Goal: Task Accomplishment & Management: Manage account settings

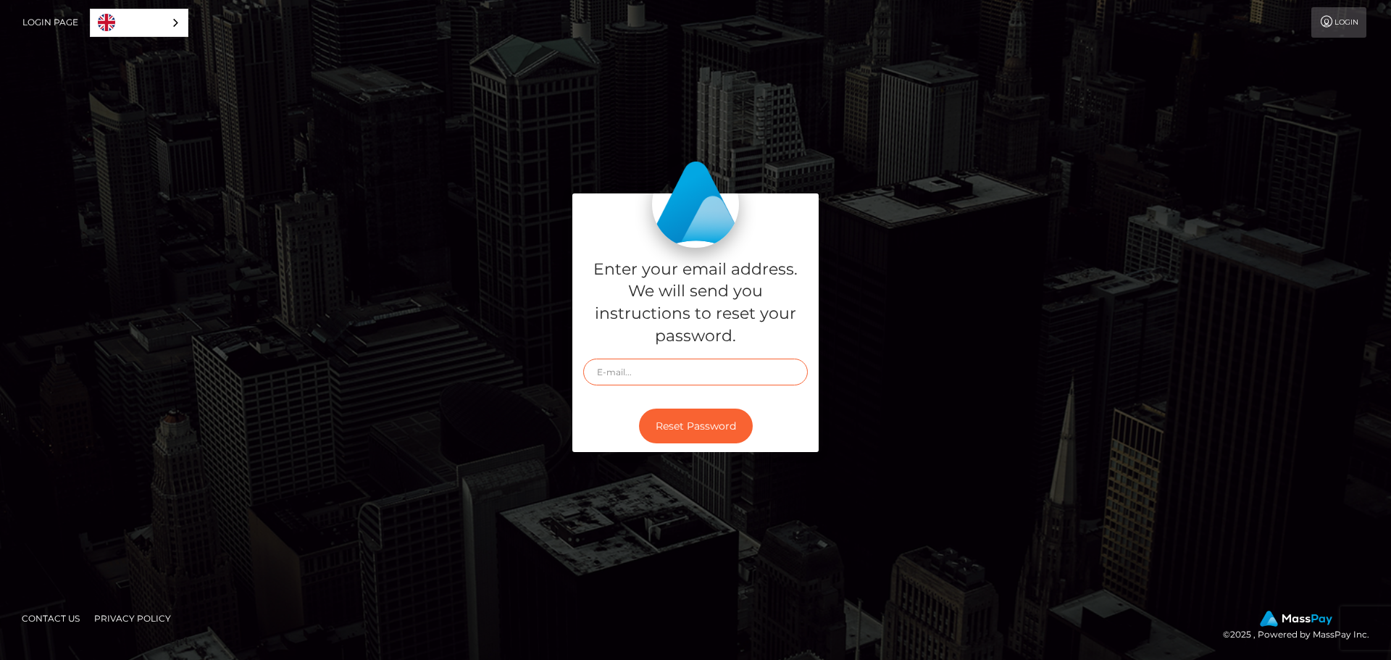
click at [651, 375] on input "text" at bounding box center [695, 372] width 225 height 27
type input "tildeemm35@gmail.com"
click at [709, 428] on button "Reset Password" at bounding box center [696, 427] width 114 height 36
click at [695, 380] on input "text" at bounding box center [695, 372] width 225 height 27
type input "tildeemm35@gmail.com"
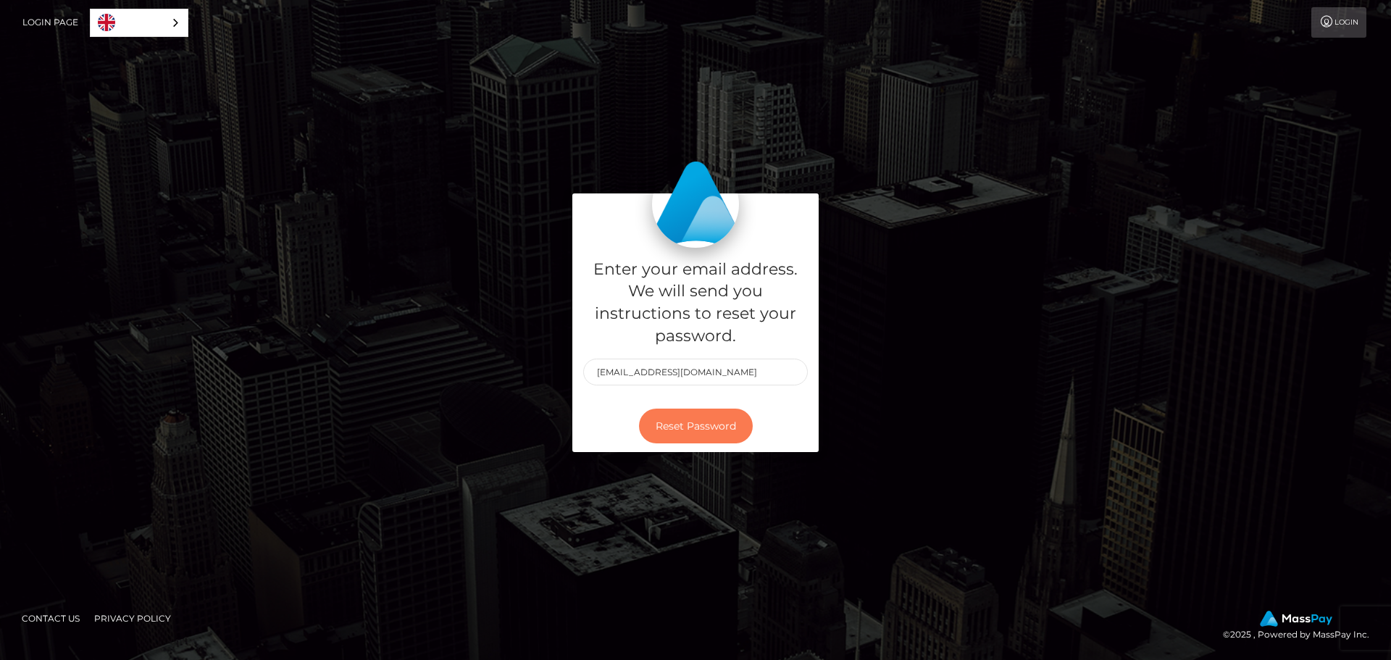
click at [698, 418] on button "Reset Password" at bounding box center [696, 427] width 114 height 36
